Goal: Use online tool/utility: Utilize a website feature to perform a specific function

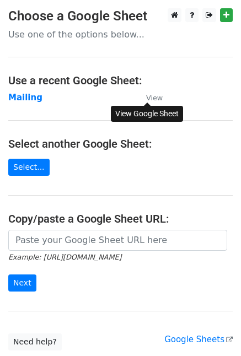
click at [157, 95] on small "View" at bounding box center [154, 98] width 17 height 8
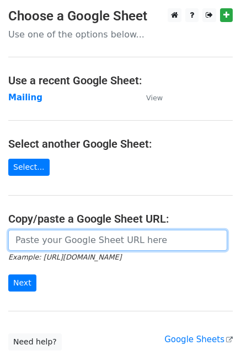
click at [50, 239] on input "url" at bounding box center [117, 240] width 219 height 21
paste input "https://docs.google.com/spreadsheets/d/1kh2ZKhwmUb01n4nG_hhTDUFkgYp1PWJrVe0JYEa…"
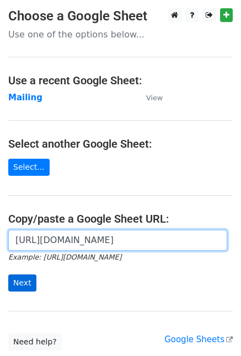
type input "https://docs.google.com/spreadsheets/d/1kh2ZKhwmUb01n4nG_hhTDUFkgYp1PWJrVe0JYEa…"
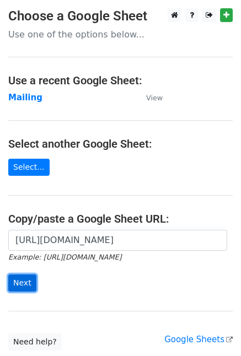
click at [19, 280] on input "Next" at bounding box center [22, 282] width 28 height 17
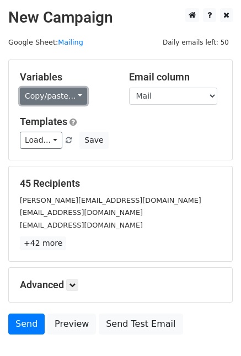
click at [66, 100] on link "Copy/paste..." at bounding box center [53, 96] width 67 height 17
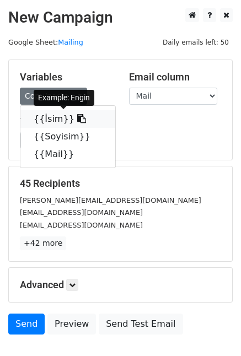
click at [60, 121] on link "{{İsim}}" at bounding box center [67, 119] width 95 height 18
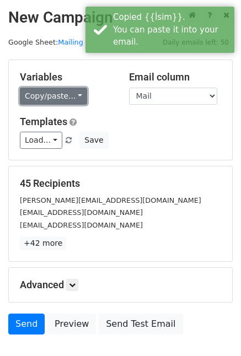
click at [68, 96] on link "Copy/paste..." at bounding box center [53, 96] width 67 height 17
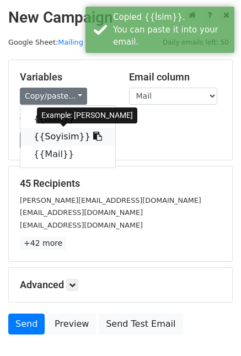
click at [62, 137] on link "{{Soyisim}}" at bounding box center [67, 137] width 95 height 18
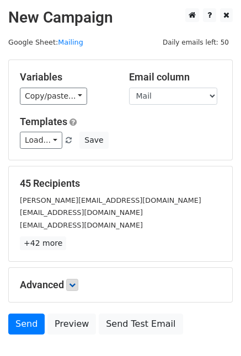
drag, startPoint x: 83, startPoint y: 291, endPoint x: 75, endPoint y: 288, distance: 7.9
click at [75, 288] on div "Advanced Tracking Track Opens UTM Codes Track Clicks Filters Only include sprea…" at bounding box center [120, 285] width 223 height 34
click at [75, 288] on link at bounding box center [72, 285] width 12 height 12
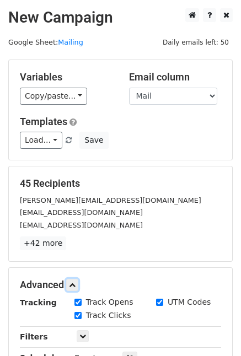
scroll to position [110, 0]
